Goal: Information Seeking & Learning: Learn about a topic

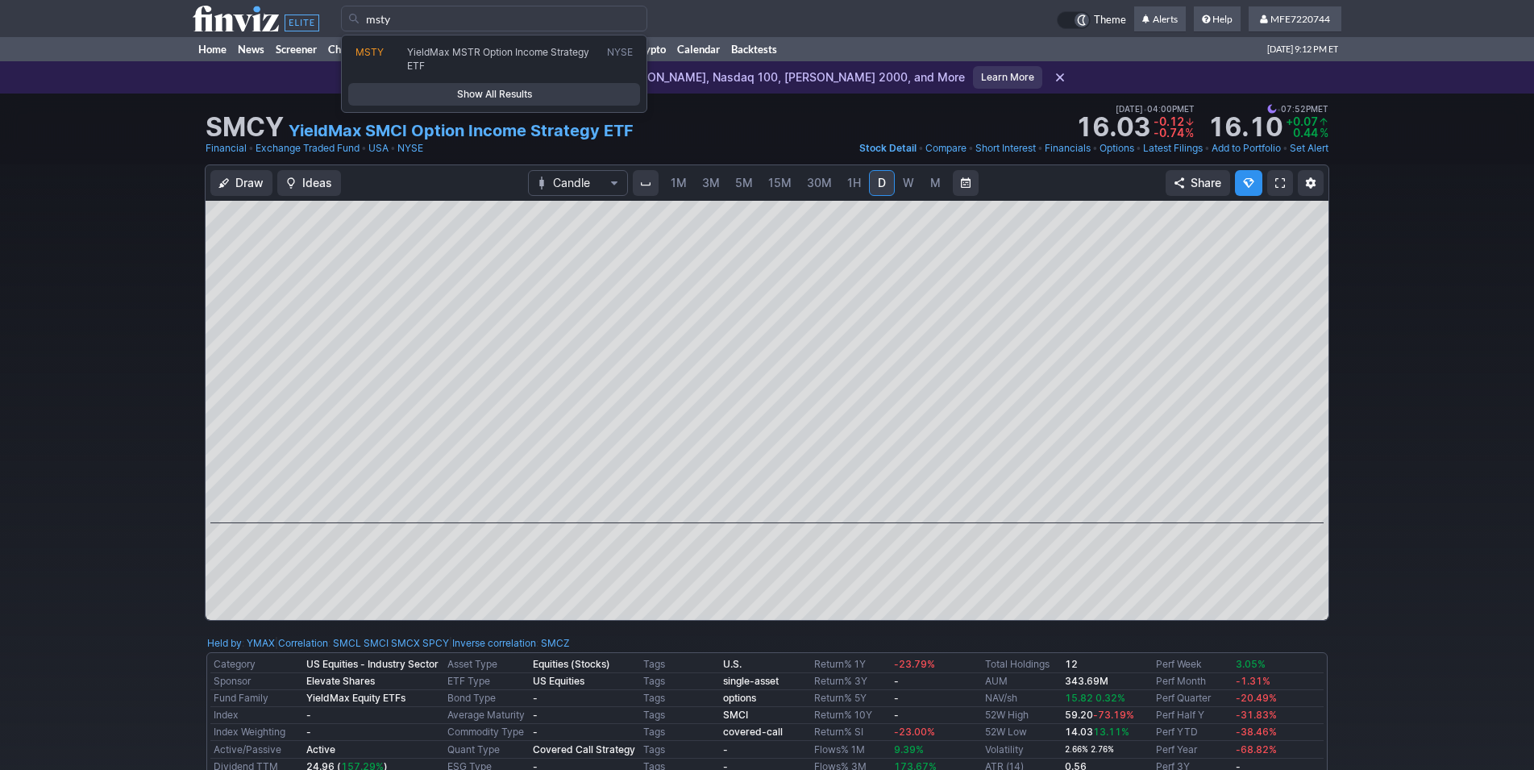
type input "msty"
